Goal: Transaction & Acquisition: Book appointment/travel/reservation

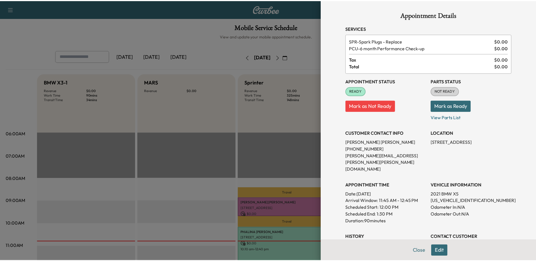
scroll to position [198, 0]
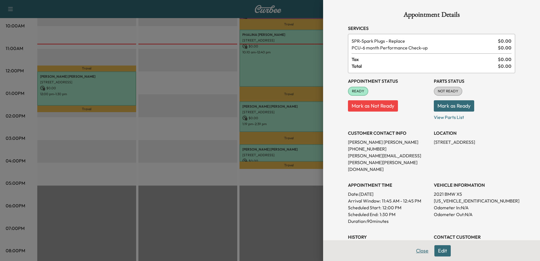
drag, startPoint x: 420, startPoint y: 251, endPoint x: 417, endPoint y: 237, distance: 14.1
click at [420, 250] on button "Close" at bounding box center [423, 250] width 20 height 11
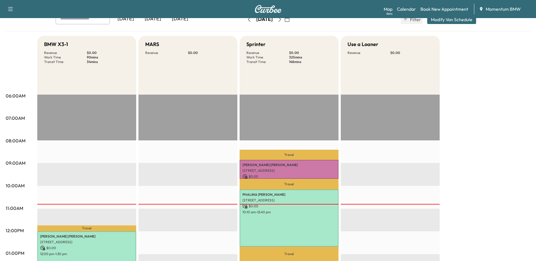
scroll to position [0, 0]
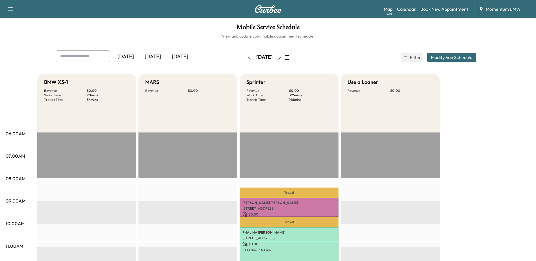
click at [289, 57] on icon "button" at bounding box center [287, 57] width 5 height 5
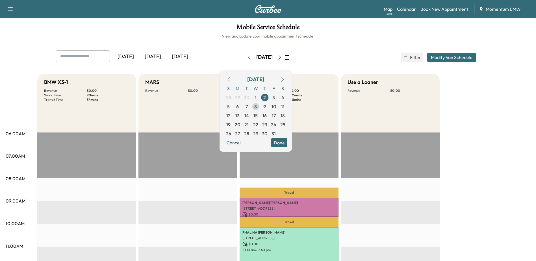
click at [257, 106] on span "8" at bounding box center [255, 106] width 3 height 7
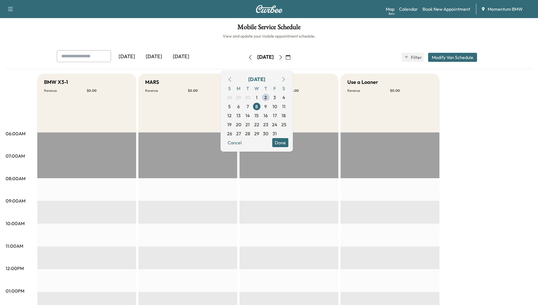
click at [328, 109] on div "Sprinter Revenue $ 0.00" at bounding box center [289, 103] width 99 height 59
click at [289, 141] on button "Done" at bounding box center [280, 142] width 16 height 9
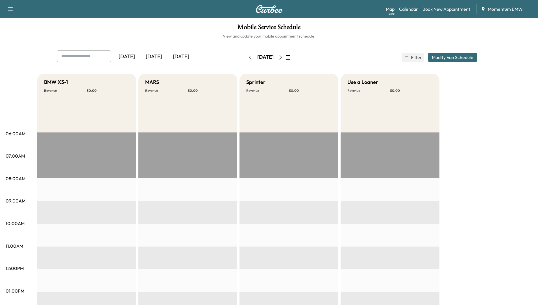
click at [304, 38] on h6 "View and update your mobile appointment schedule." at bounding box center [269, 36] width 527 height 6
click at [446, 8] on link "Book New Appointment" at bounding box center [447, 9] width 48 height 7
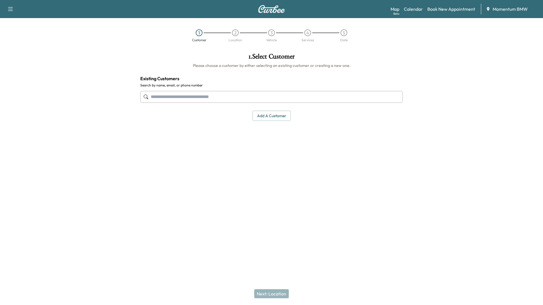
click at [277, 115] on button "Add a customer" at bounding box center [271, 116] width 38 height 10
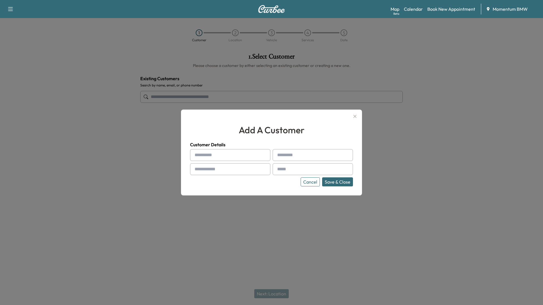
click at [254, 156] on input "text" at bounding box center [230, 155] width 80 height 12
click at [227, 0] on div "Support Log Out Map Beta Calendar Book New Appointment Momentum BMW" at bounding box center [271, 9] width 543 height 18
paste input "******"
type input "******"
click at [295, 155] on input "text" at bounding box center [312, 155] width 80 height 12
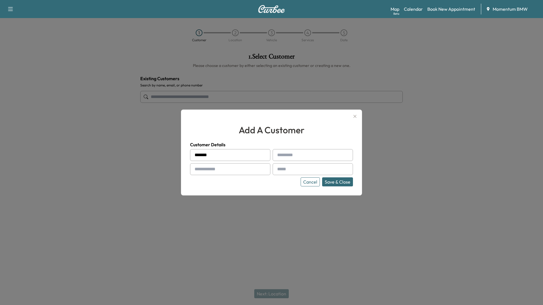
click at [302, 0] on div "Support Log Out Map Beta Calendar Book New Appointment Momentum BMW" at bounding box center [271, 9] width 543 height 18
paste input "**********"
type input "**********"
click at [213, 168] on input "text" at bounding box center [230, 169] width 80 height 12
click at [217, 0] on div "Support Log Out Map Beta Calendar Book New Appointment Momentum BMW" at bounding box center [271, 9] width 543 height 18
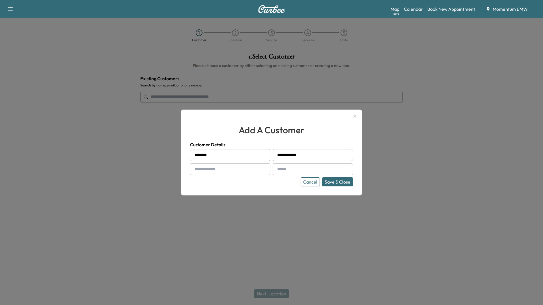
click at [237, 0] on div "Support Log Out Map Beta Calendar Book New Appointment Momentum BMW" at bounding box center [271, 9] width 543 height 18
paste input "**********"
type input "**********"
click at [291, 171] on input "text" at bounding box center [312, 169] width 80 height 12
click at [277, 0] on div "Support Log Out Map Beta Calendar Book New Appointment Momentum BMW" at bounding box center [271, 9] width 543 height 18
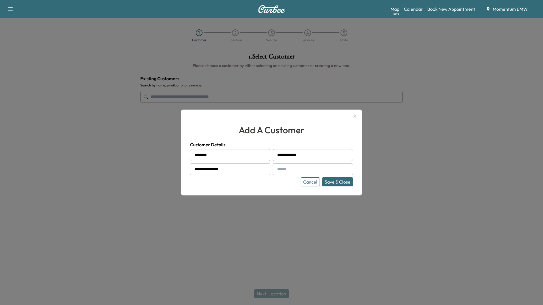
click at [289, 0] on div "Support Log Out Map Beta Calendar Book New Appointment Momentum BMW" at bounding box center [271, 9] width 543 height 18
click at [292, 168] on input "text" at bounding box center [312, 169] width 80 height 12
paste input "**********"
type input "**********"
click at [336, 183] on button "Save & Close" at bounding box center [337, 181] width 31 height 9
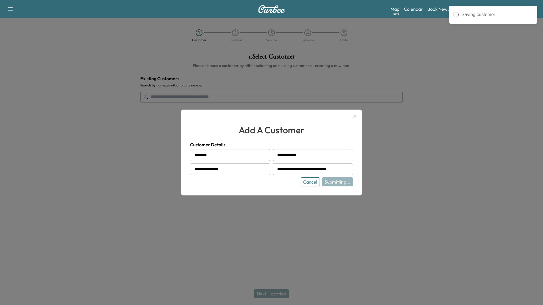
type input "**********"
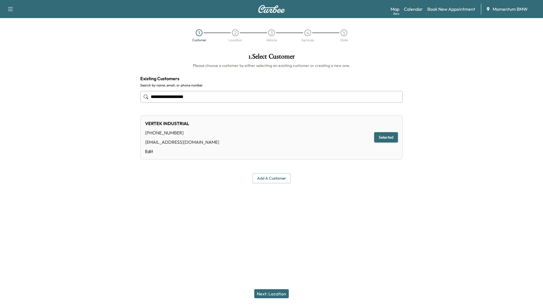
click at [271, 261] on button "Next: Location" at bounding box center [271, 293] width 34 height 9
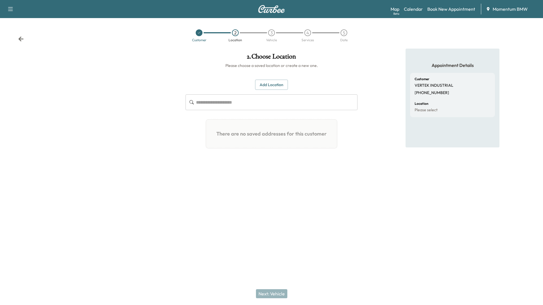
click at [276, 84] on button "Add Location" at bounding box center [271, 85] width 33 height 10
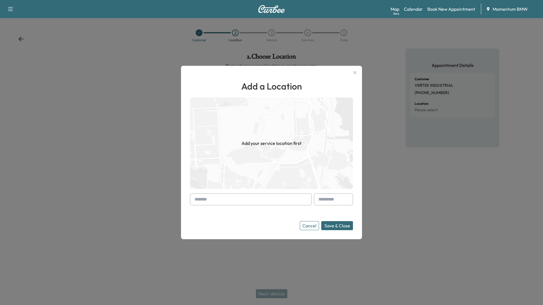
click at [247, 0] on div "Support Log Out Map Beta Calendar Book New Appointment Momentum BMW" at bounding box center [271, 9] width 543 height 18
click at [276, 0] on div "Support Log Out Map Beta Calendar Book New Appointment Momentum BMW" at bounding box center [271, 9] width 543 height 18
click at [279, 0] on div "Support Log Out Map Beta Calendar Book New Appointment Momentum BMW" at bounding box center [271, 9] width 543 height 18
click at [220, 195] on input "text" at bounding box center [251, 200] width 122 height 12
paste input "**********"
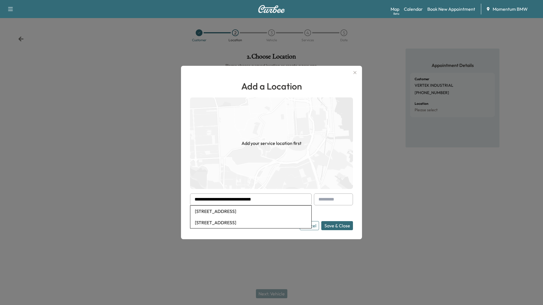
click at [242, 210] on li "[STREET_ADDRESS]" at bounding box center [250, 211] width 121 height 11
type input "**********"
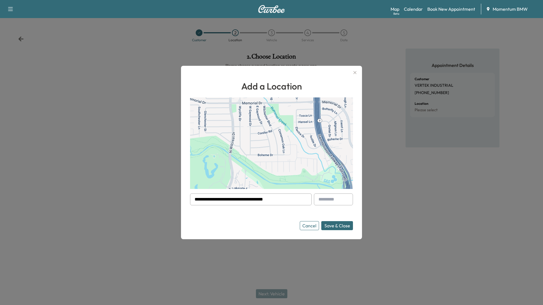
click at [340, 222] on button "Save & Close" at bounding box center [337, 225] width 32 height 9
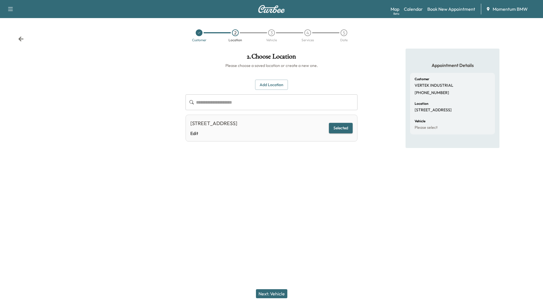
click at [271, 83] on button "Add Location" at bounding box center [271, 85] width 33 height 10
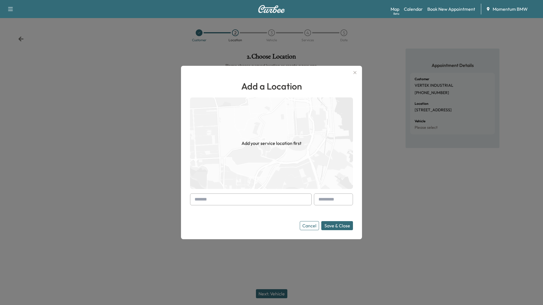
drag, startPoint x: 407, startPoint y: 265, endPoint x: 387, endPoint y: 262, distance: 20.5
click at [408, 261] on div at bounding box center [271, 152] width 543 height 305
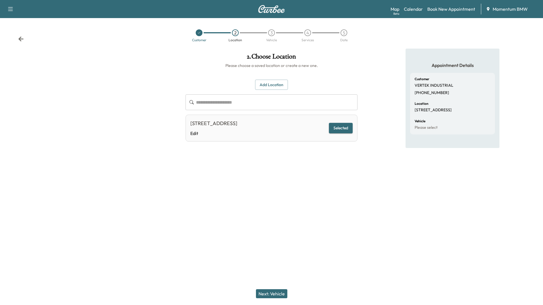
click at [270, 261] on button "Next: Vehicle" at bounding box center [271, 293] width 31 height 9
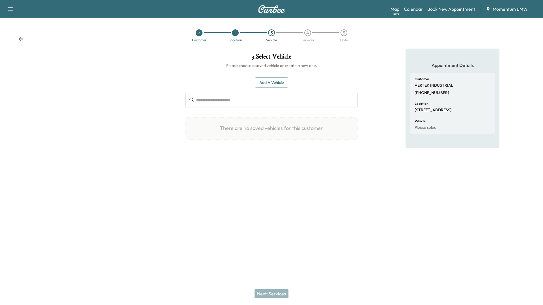
click at [287, 0] on div "Support Log Out Map Beta Calendar Book New Appointment Momentum BMW" at bounding box center [271, 9] width 543 height 18
click at [283, 0] on div "Support Log Out Map Beta Calendar Book New Appointment Momentum BMW" at bounding box center [271, 9] width 543 height 18
click at [269, 81] on button "Add a Vehicle" at bounding box center [271, 82] width 33 height 10
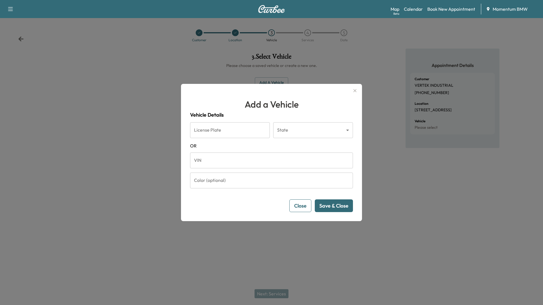
click at [218, 160] on input "VIN" at bounding box center [271, 161] width 163 height 16
paste input "**********"
type input "**********"
click at [338, 208] on button "Save & Close" at bounding box center [334, 206] width 38 height 13
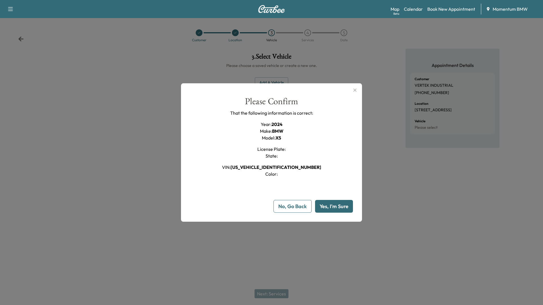
click at [337, 208] on button "Yes, I'm Sure" at bounding box center [334, 206] width 38 height 13
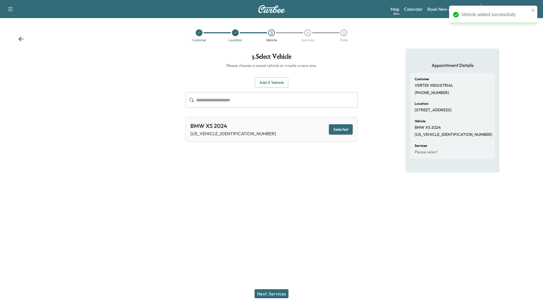
click at [279, 261] on button "Next: Services" at bounding box center [271, 293] width 34 height 9
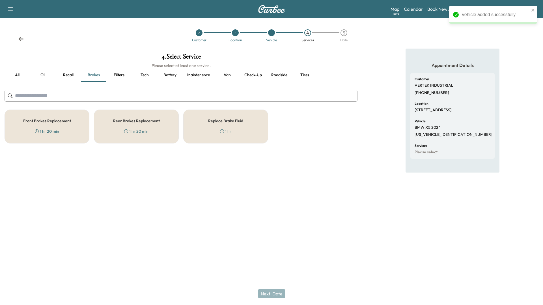
click at [45, 75] on button "Oil" at bounding box center [42, 75] width 25 height 14
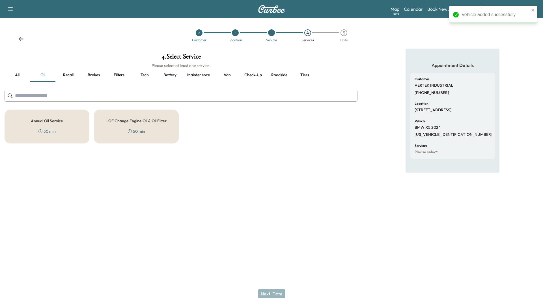
click at [76, 123] on div "Annual Oil Service 50 min" at bounding box center [47, 127] width 85 height 34
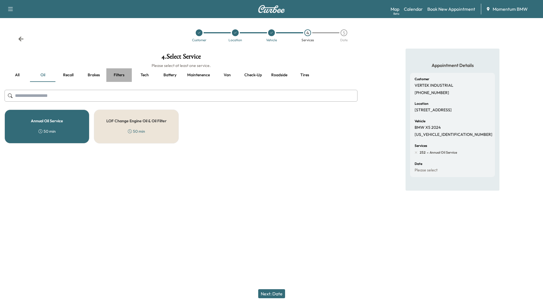
click at [120, 74] on button "Filters" at bounding box center [118, 75] width 25 height 14
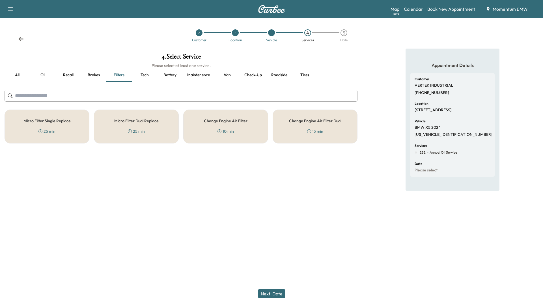
click at [81, 125] on div "Micro Filter Single Replace 25 min" at bounding box center [47, 127] width 85 height 34
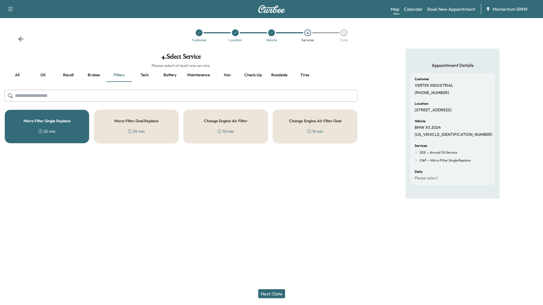
click at [279, 261] on button "Next: Date" at bounding box center [271, 293] width 27 height 9
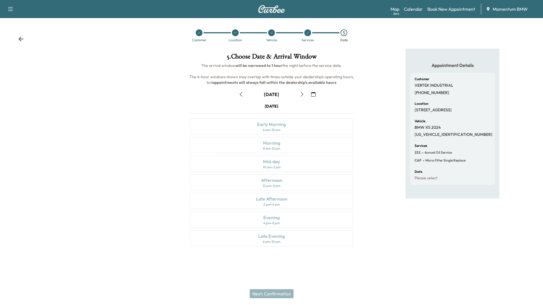
click at [315, 93] on button "button" at bounding box center [313, 94] width 10 height 9
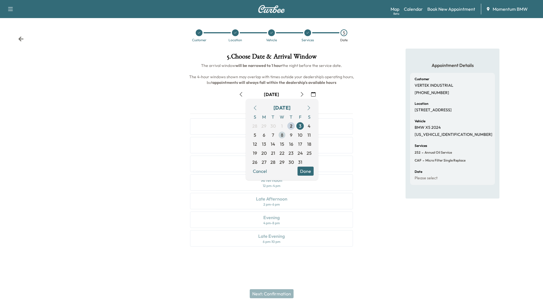
click at [284, 133] on span "8" at bounding box center [281, 135] width 9 height 9
click at [307, 170] on button "Done" at bounding box center [305, 171] width 16 height 9
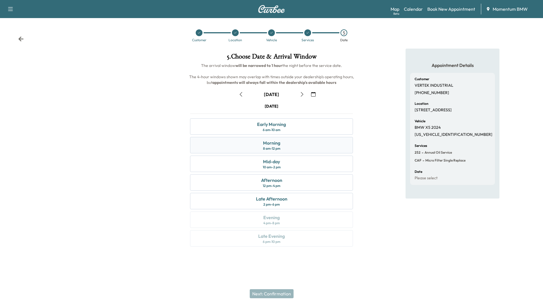
click at [284, 146] on div "Morning 8 am - 12 pm" at bounding box center [271, 145] width 163 height 16
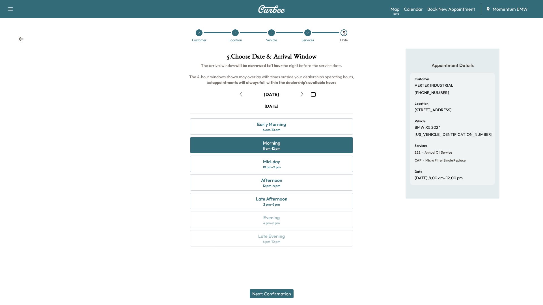
drag, startPoint x: 283, startPoint y: 293, endPoint x: 286, endPoint y: 290, distance: 4.2
click at [285, 261] on button "Next: Confirmation" at bounding box center [272, 293] width 44 height 9
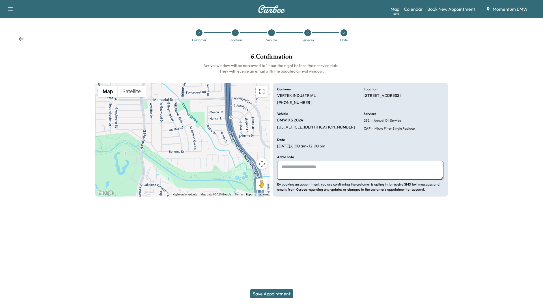
drag, startPoint x: 297, startPoint y: 166, endPoint x: 309, endPoint y: 151, distance: 19.3
click at [298, 165] on textarea at bounding box center [360, 170] width 166 height 19
type textarea "*****"
click at [265, 261] on button "Save Appointment" at bounding box center [271, 293] width 43 height 9
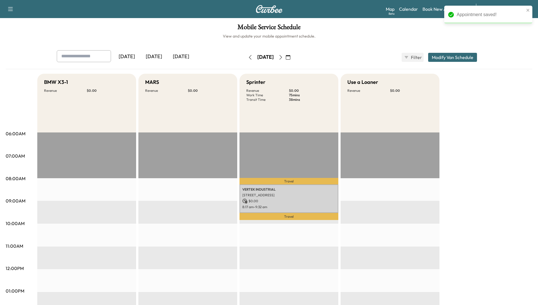
click at [312, 0] on div "Support Log Out Map Beta Calendar Book New Appointment Momentum BMW" at bounding box center [269, 9] width 538 height 18
drag, startPoint x: 294, startPoint y: 0, endPoint x: 274, endPoint y: 0, distance: 20.3
click at [294, 0] on div "Support Log Out Map Beta Calendar Book New Appointment Momentum BMW" at bounding box center [269, 9] width 538 height 18
click at [274, 0] on div "Support Log Out Map Beta Calendar Book New Appointment Momentum BMW" at bounding box center [269, 9] width 538 height 18
